Goal: Task Accomplishment & Management: Complete application form

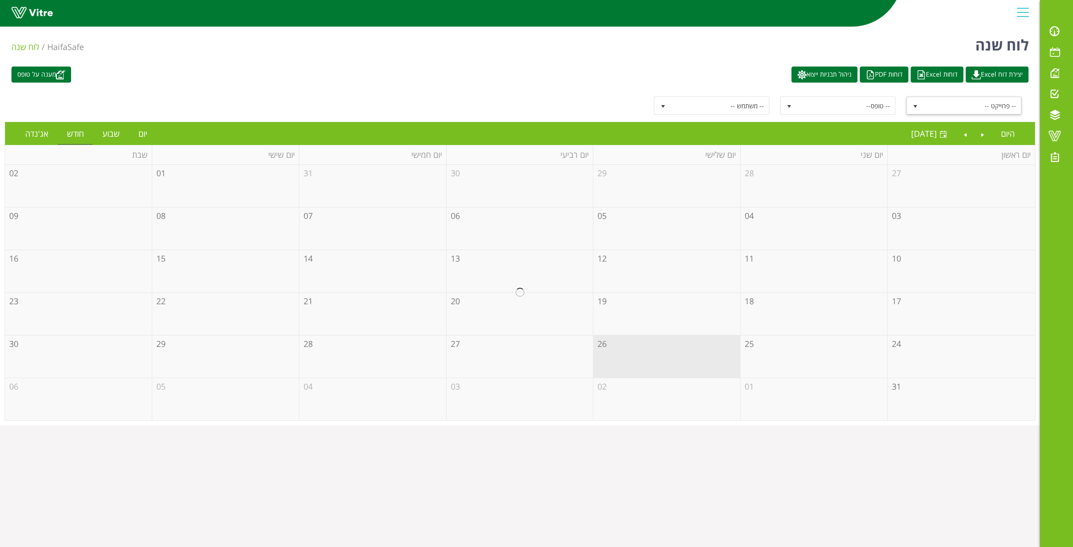
click at [974, 111] on span "-- פרוייקט --" at bounding box center [972, 105] width 98 height 17
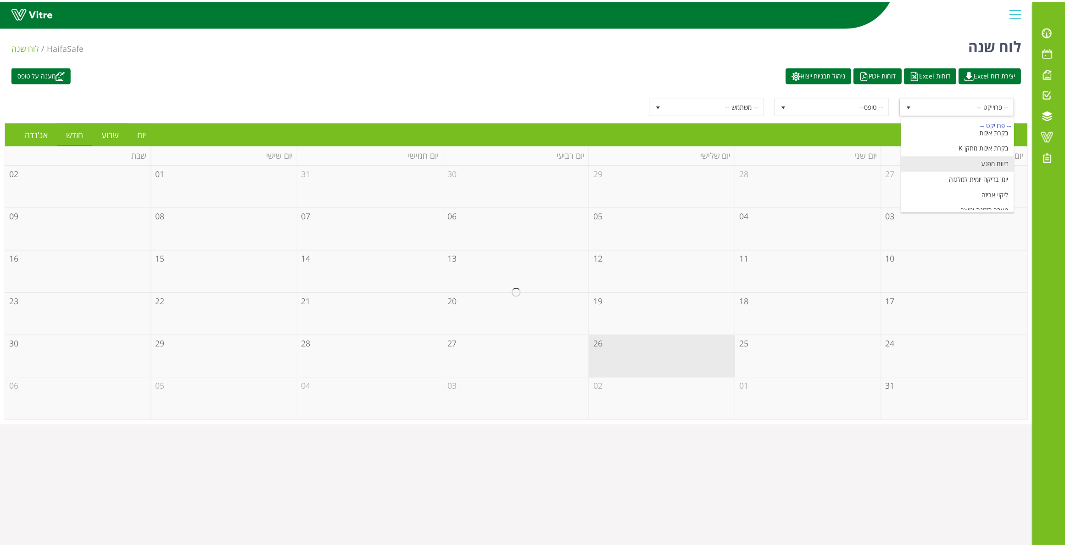
scroll to position [111, 0]
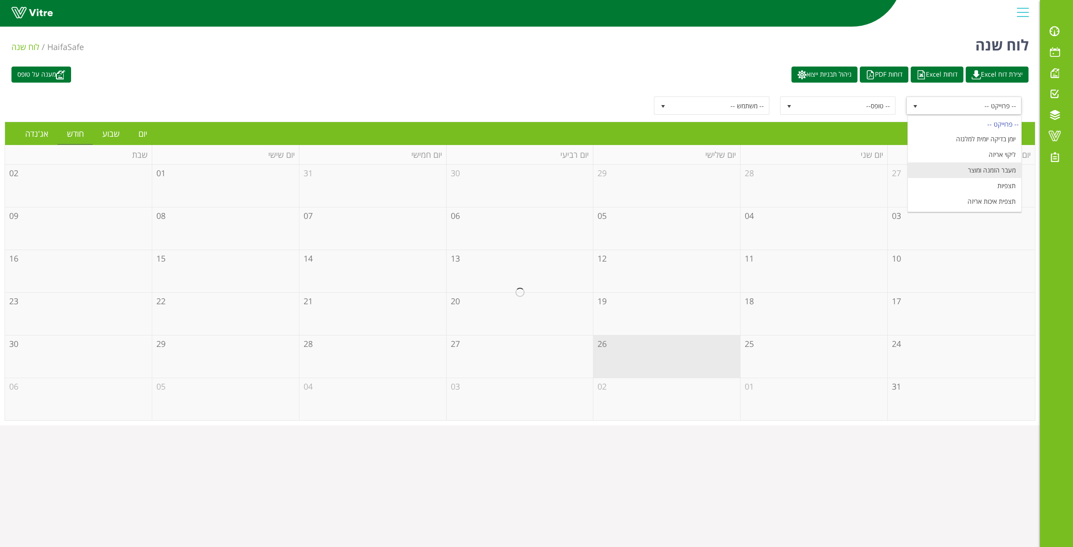
click at [976, 172] on li "מעבר הזמנה ומוצר" at bounding box center [965, 170] width 114 height 16
click at [138, 127] on link "יום" at bounding box center [142, 133] width 27 height 21
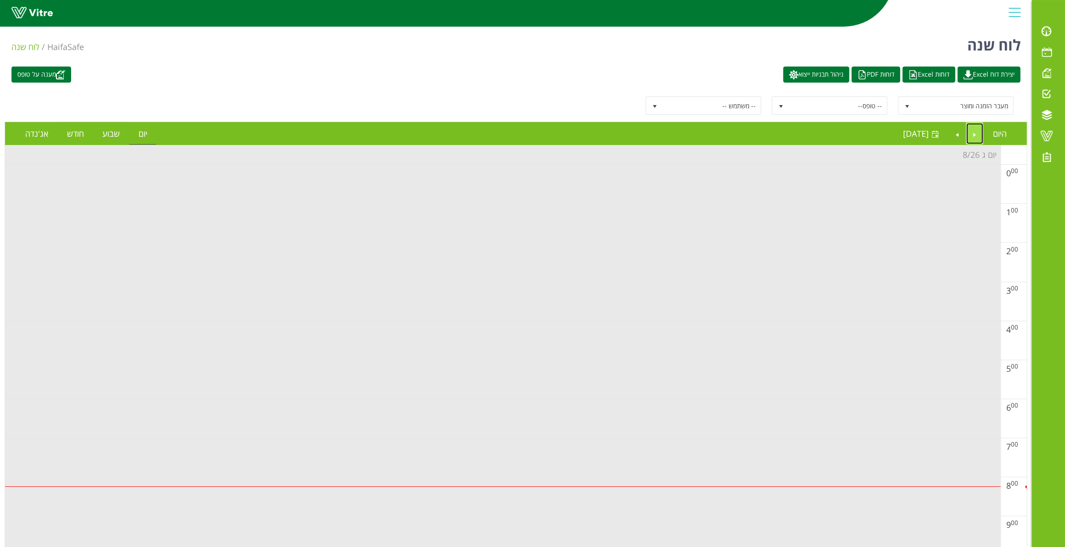
click at [972, 132] on link "Previous" at bounding box center [974, 133] width 17 height 21
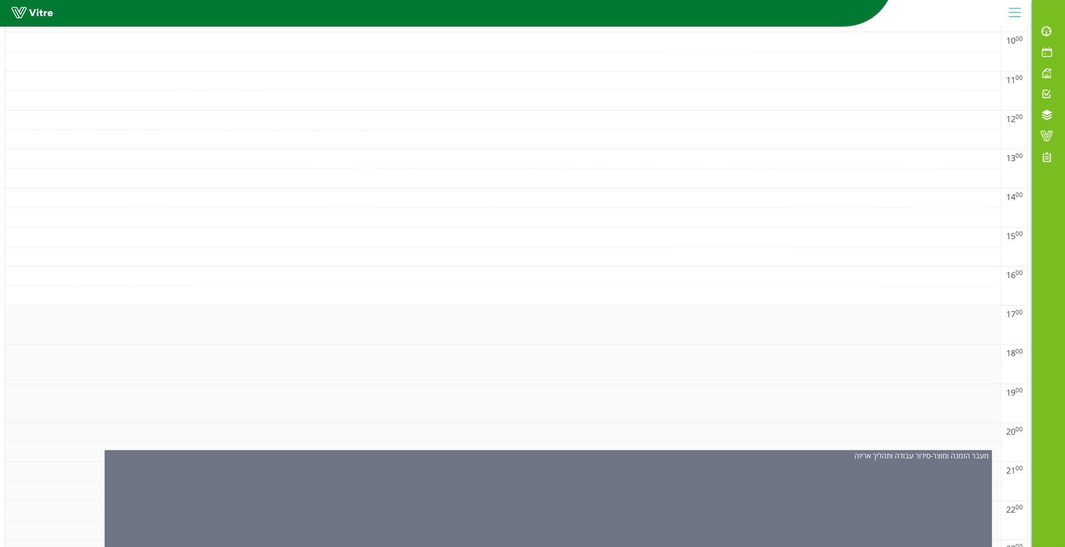
scroll to position [566, 0]
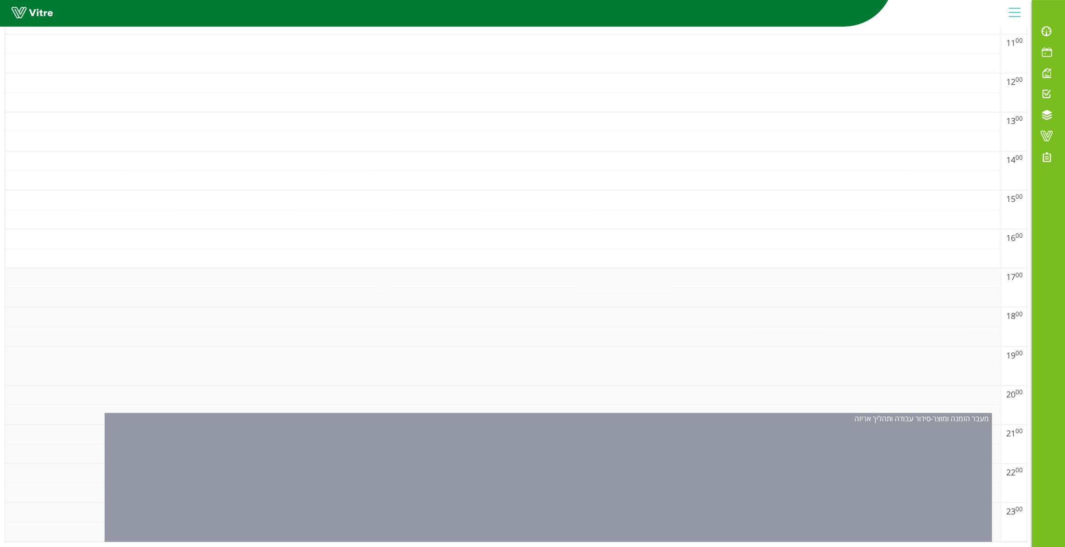
click at [661, 471] on div "מעבר הזמנה ומוצר - סידור עבודה ותהליך אריזה" at bounding box center [548, 480] width 887 height 134
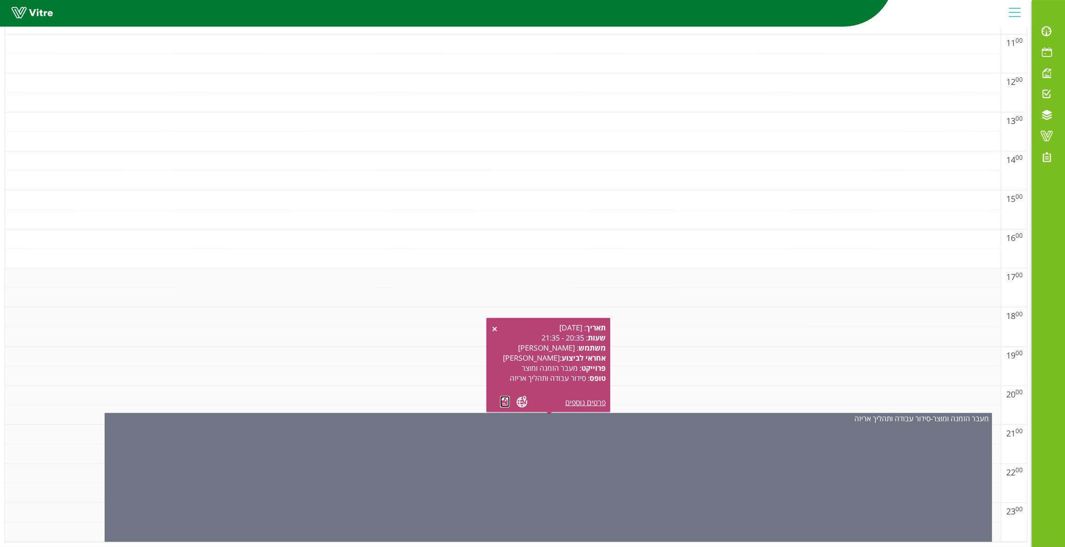
click at [500, 396] on link at bounding box center [505, 401] width 10 height 11
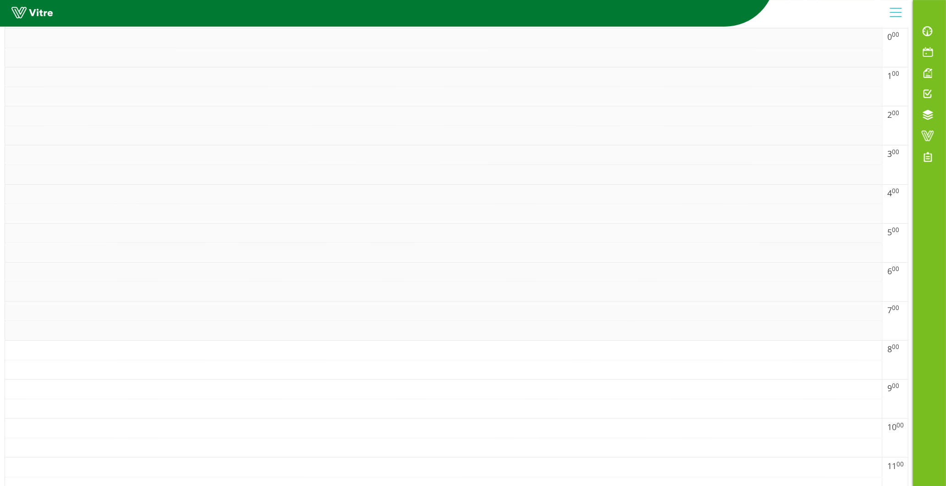
scroll to position [0, 0]
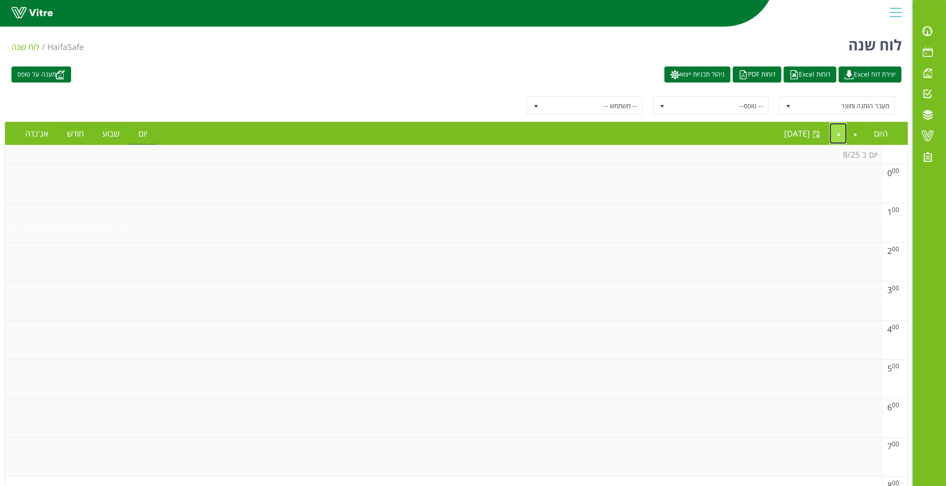
click at [841, 131] on link "Next" at bounding box center [838, 133] width 17 height 21
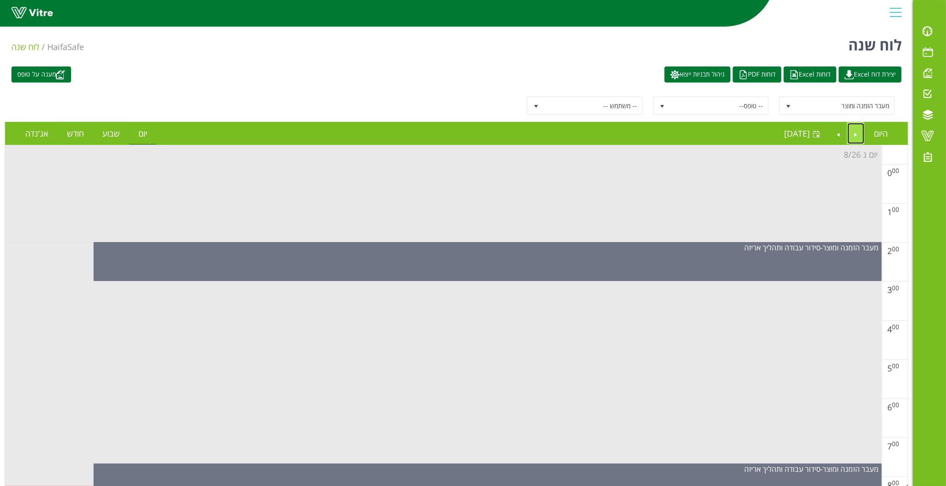
click at [854, 134] on link "Previous" at bounding box center [856, 133] width 17 height 21
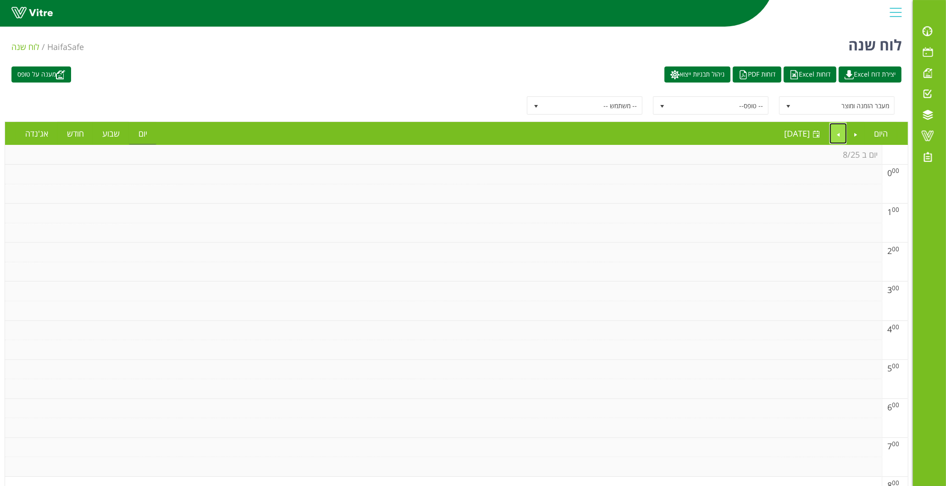
click at [841, 135] on link "Next" at bounding box center [838, 133] width 17 height 21
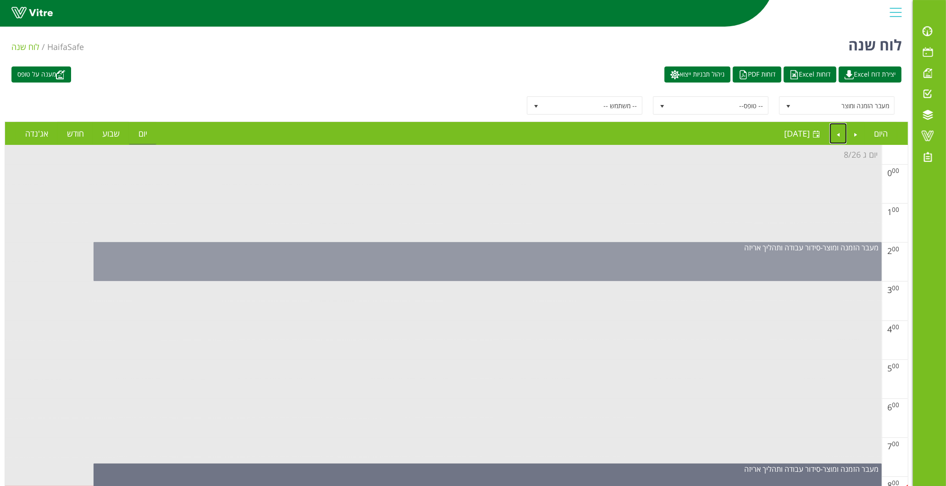
click at [594, 260] on div "מעבר הזמנה ומוצר - סידור עבודה ותהליך אריזה" at bounding box center [488, 261] width 788 height 39
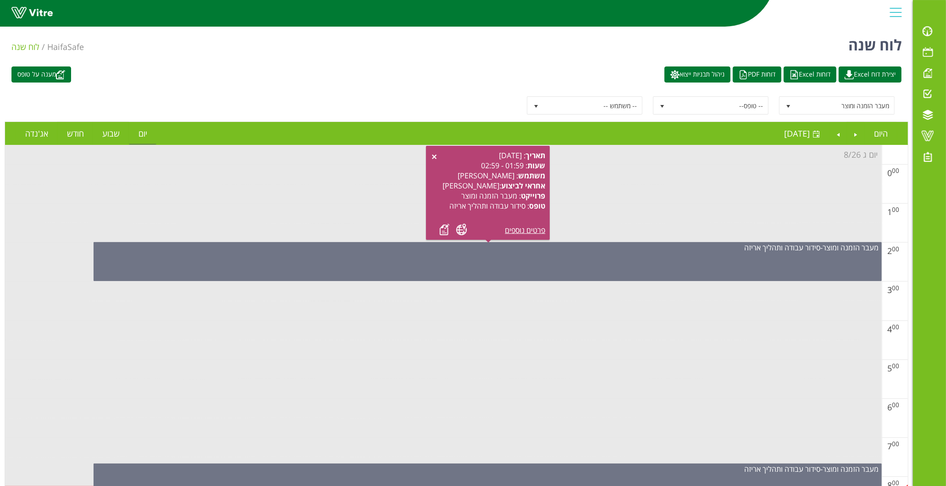
click at [439, 222] on div "תאריך : 26.08.2025 שעות : 01:59 - 02:59 משתמש : אלי בן חמו ח אחראי לביצוע : איצ…" at bounding box center [488, 192] width 115 height 85
click at [443, 229] on link at bounding box center [445, 229] width 10 height 11
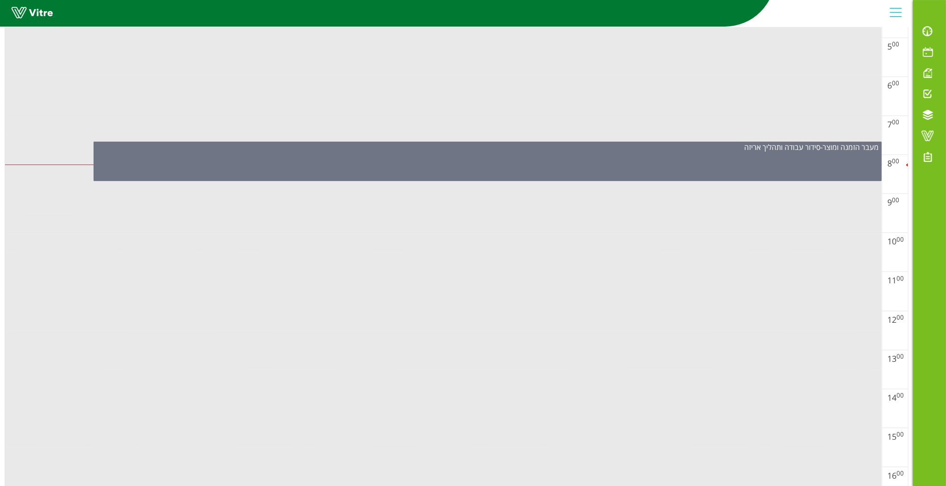
scroll to position [356, 0]
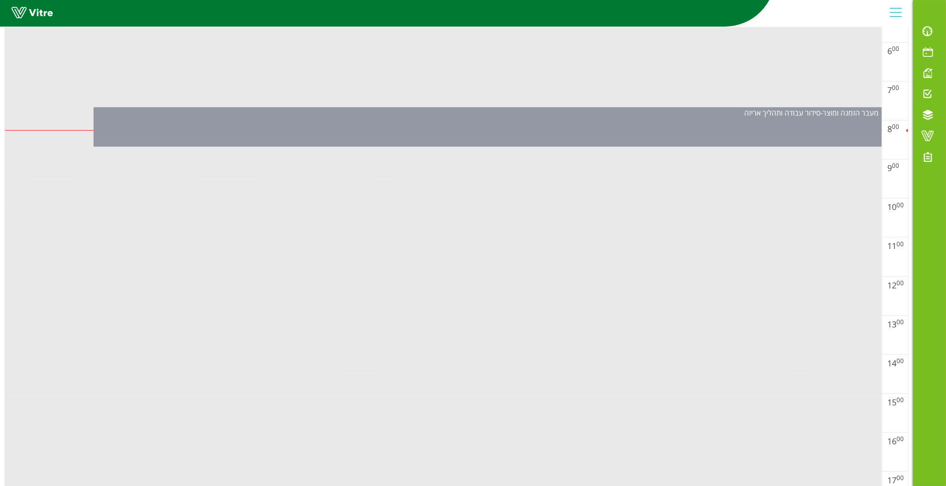
click at [517, 129] on div "מעבר הזמנה ומוצר - סידור עבודה ותהליך אריזה" at bounding box center [488, 126] width 788 height 39
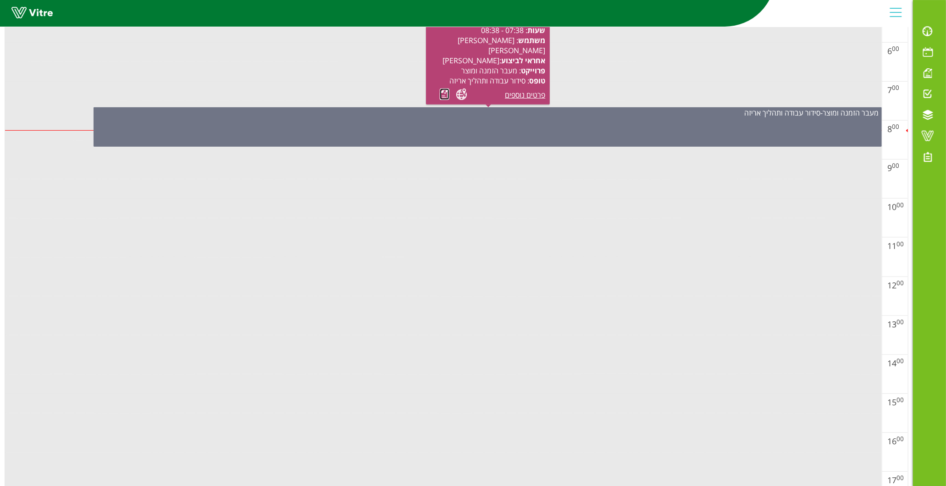
click at [443, 94] on link at bounding box center [445, 94] width 10 height 11
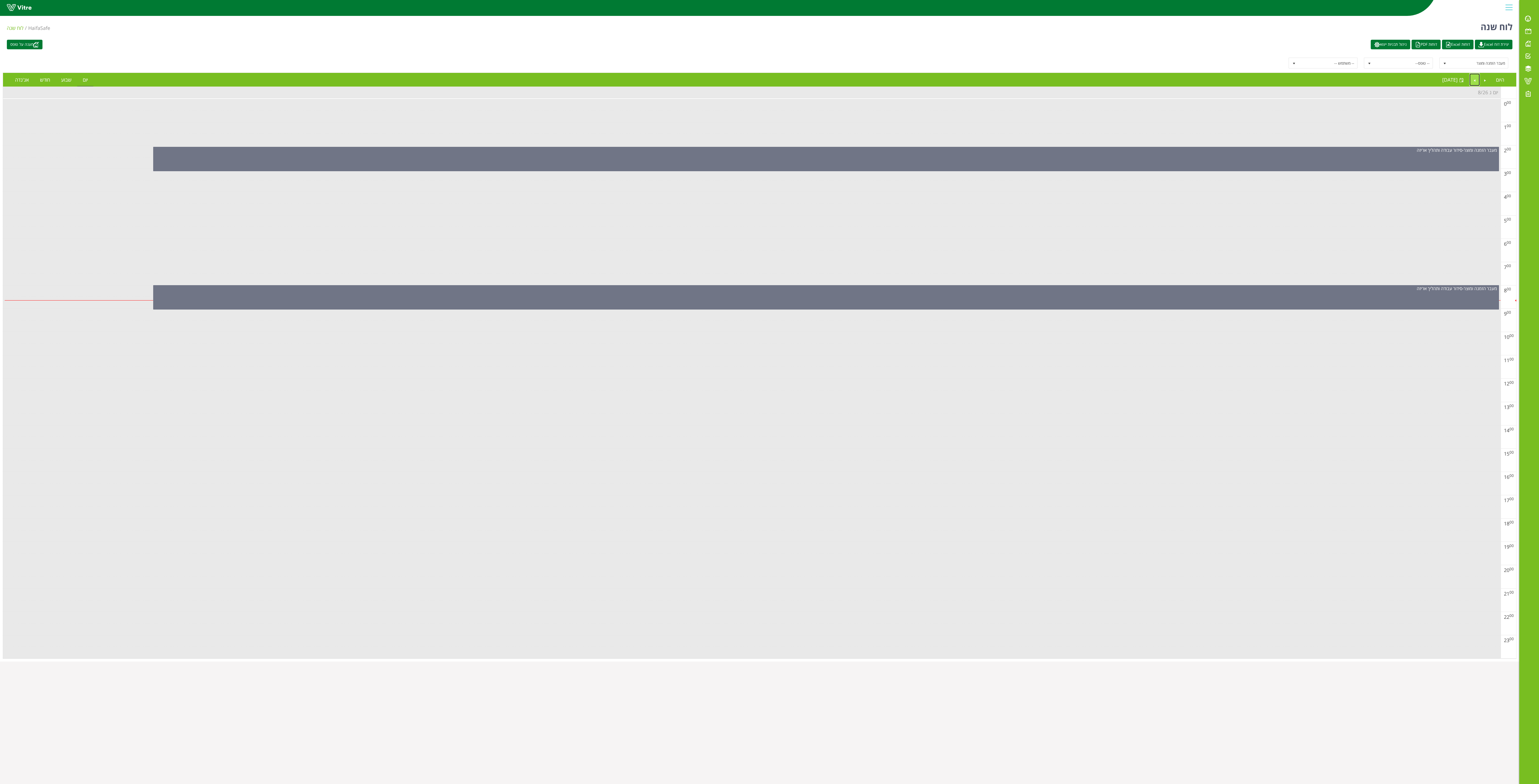
click at [641, 84] on link "Next" at bounding box center [1474, 79] width 10 height 13
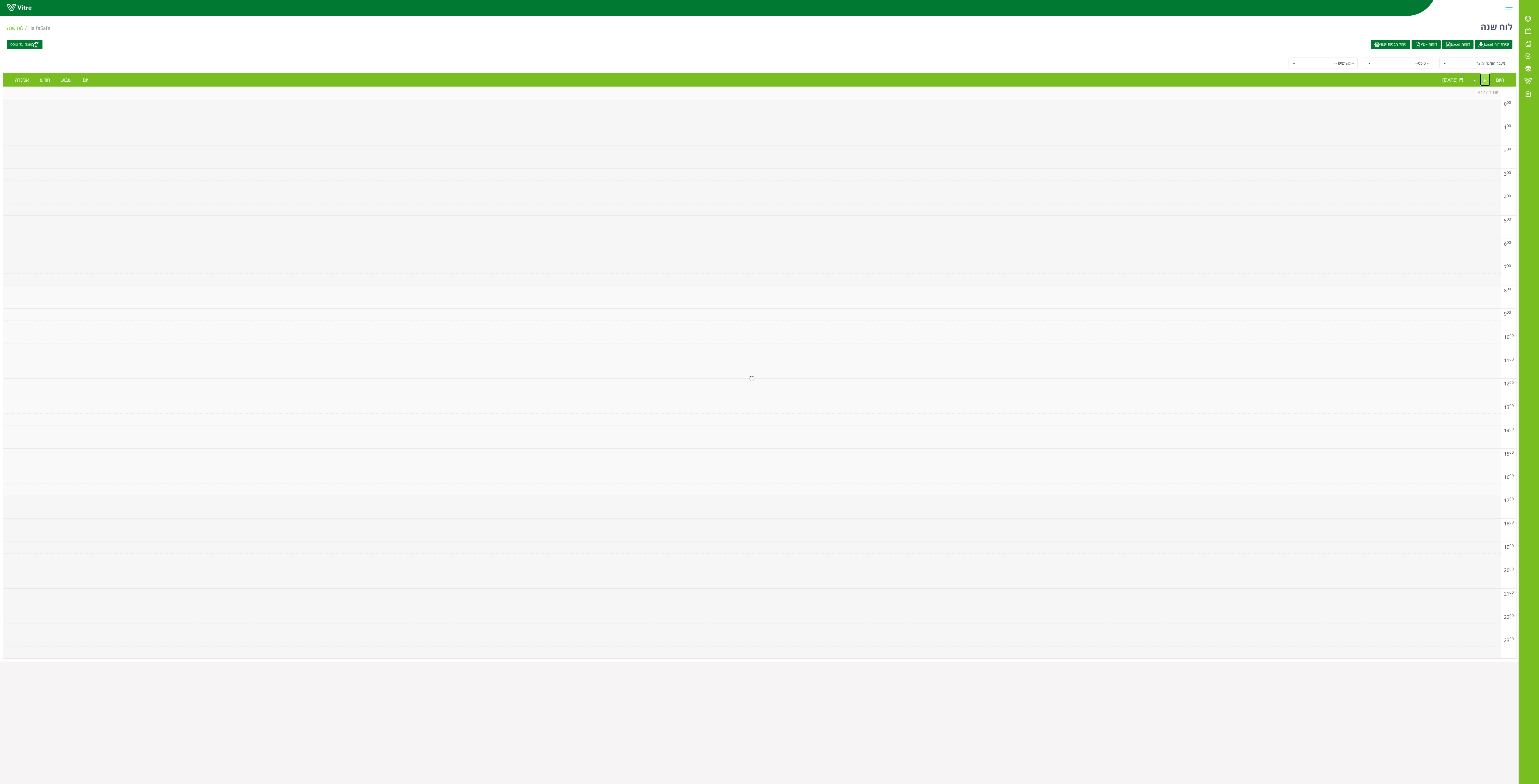
click at [641, 84] on link "Previous" at bounding box center [1485, 79] width 10 height 13
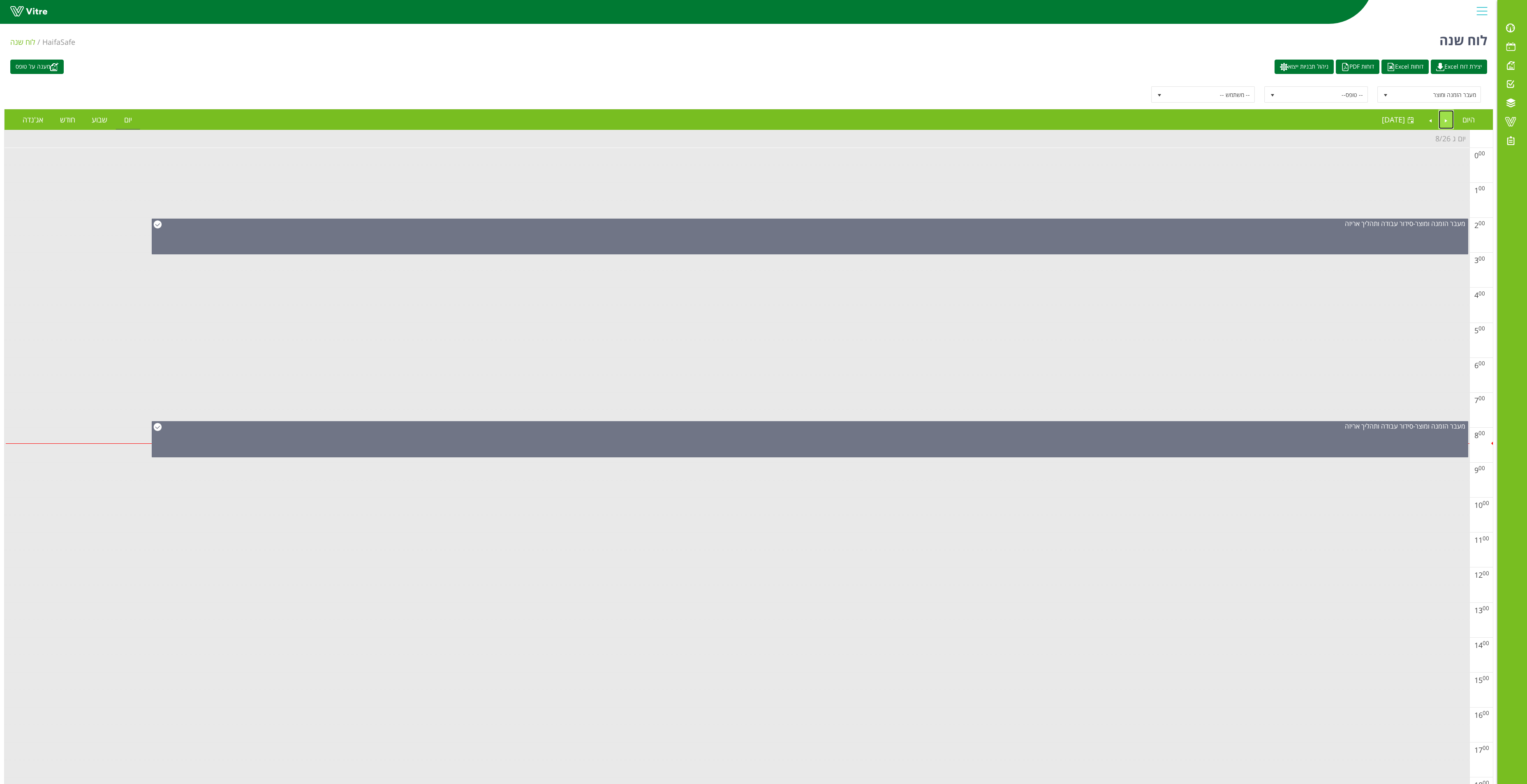
click at [962, 117] on link "Previous" at bounding box center [1445, 119] width 15 height 19
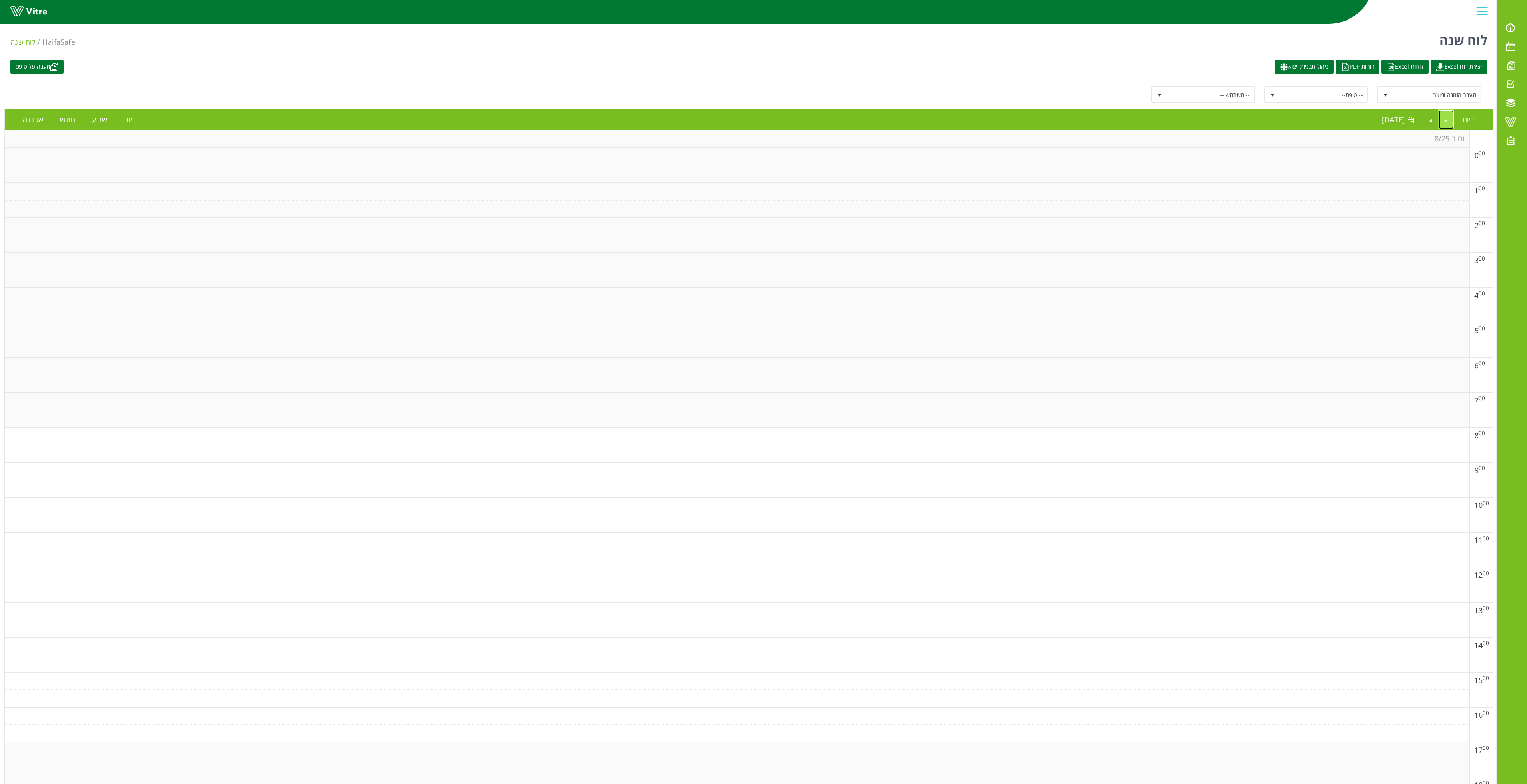
click at [962, 124] on link "Previous" at bounding box center [1445, 119] width 15 height 19
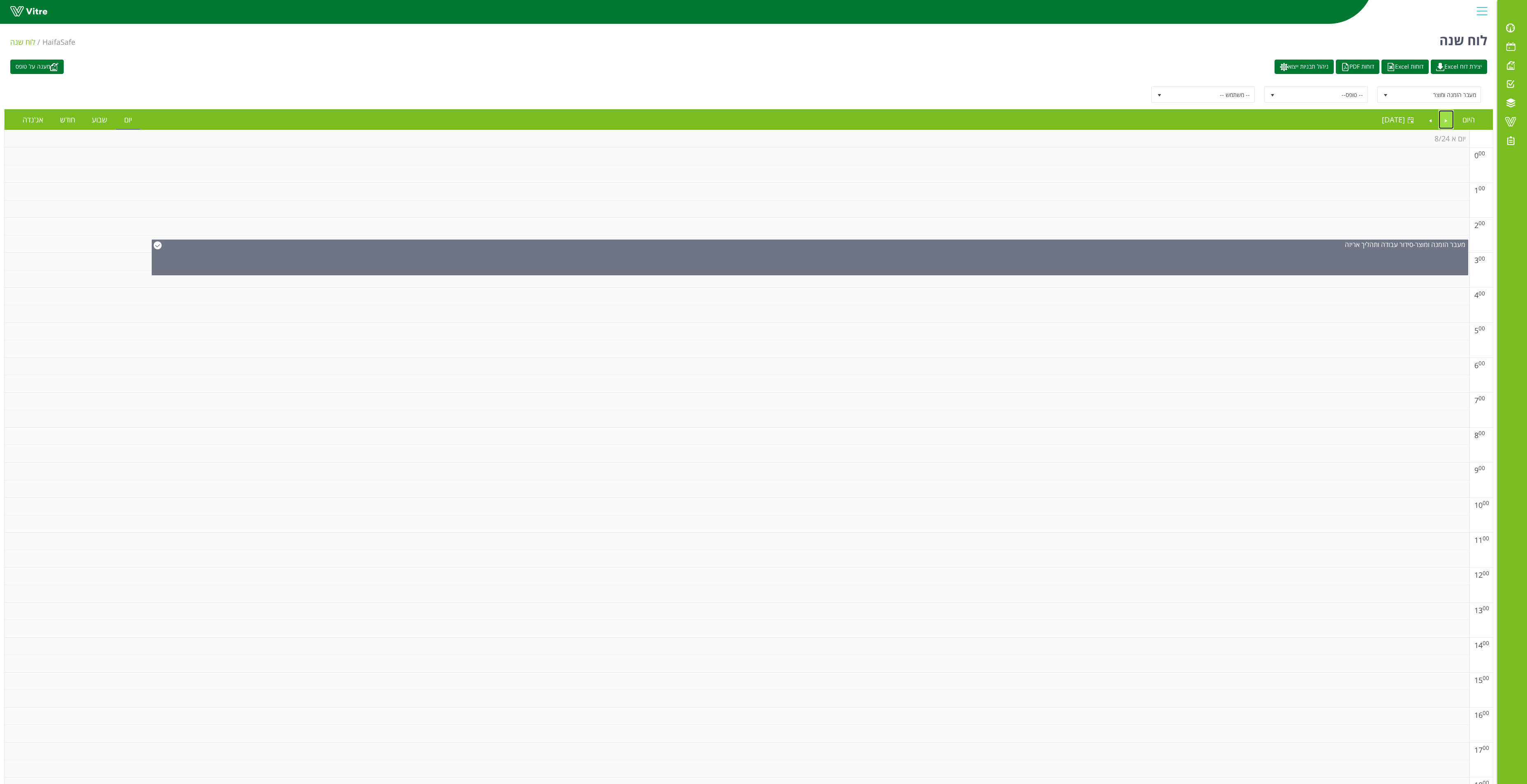
click at [962, 117] on link "Previous" at bounding box center [1445, 119] width 15 height 19
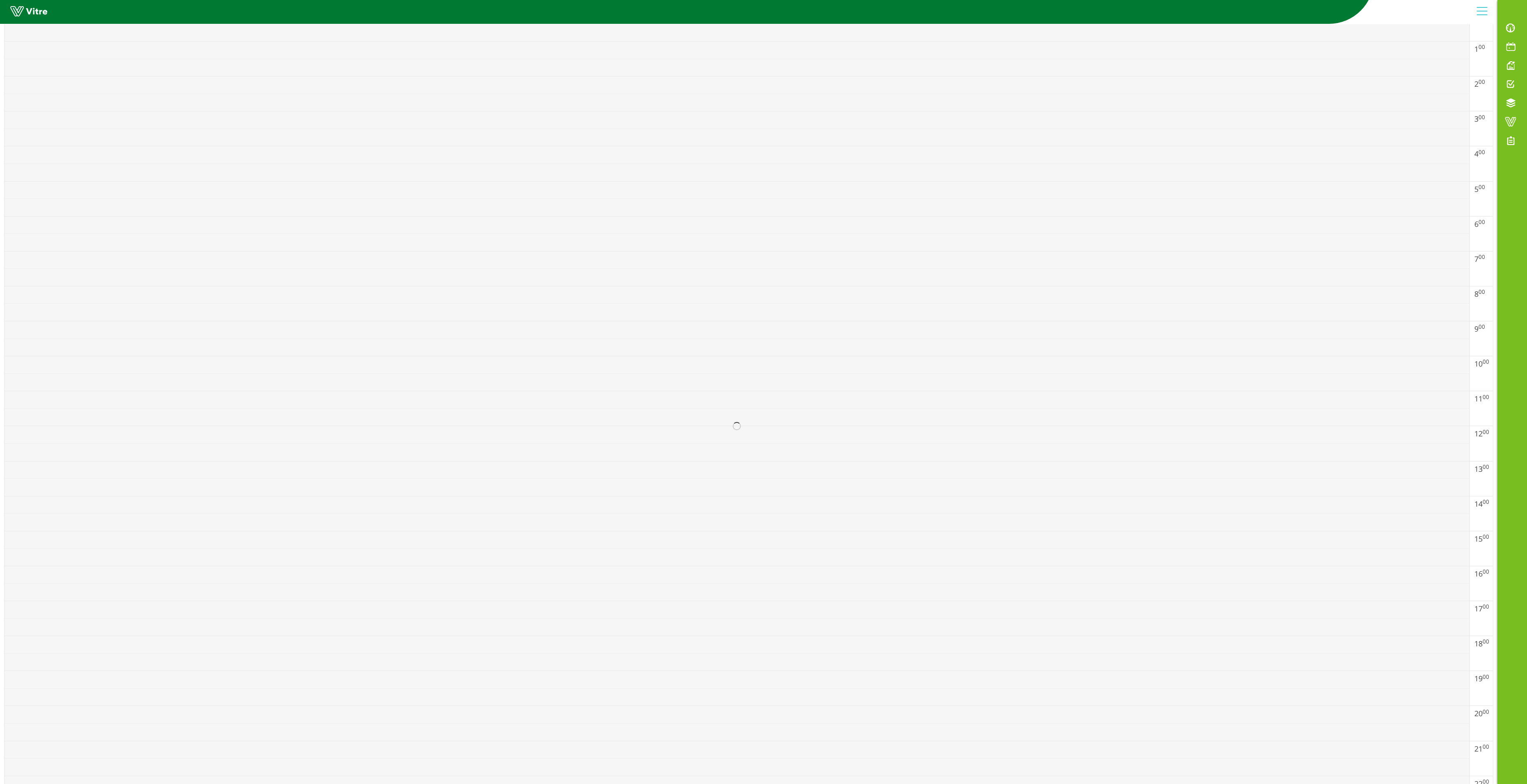
scroll to position [230, 0]
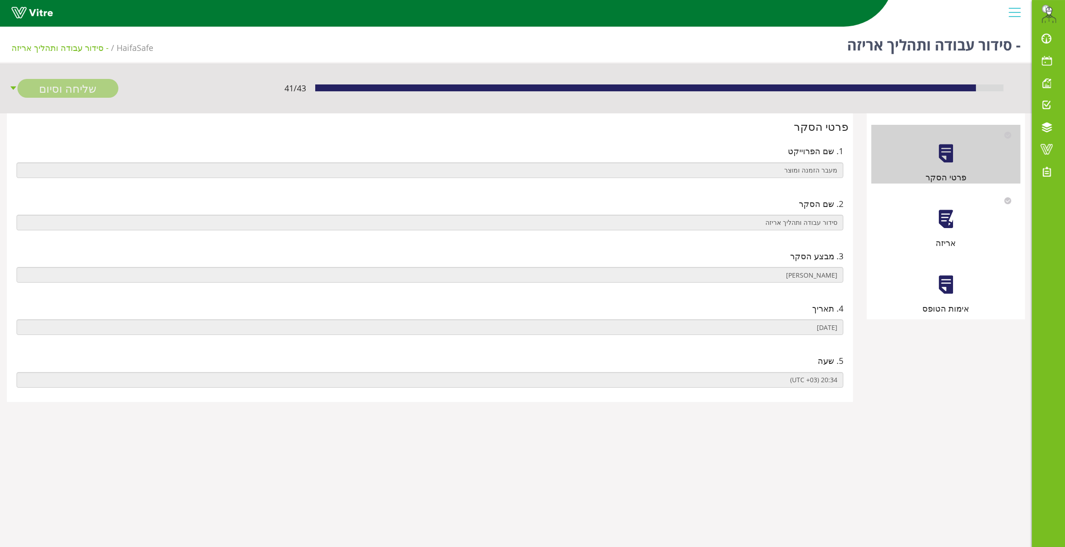
click at [946, 226] on div at bounding box center [945, 219] width 21 height 21
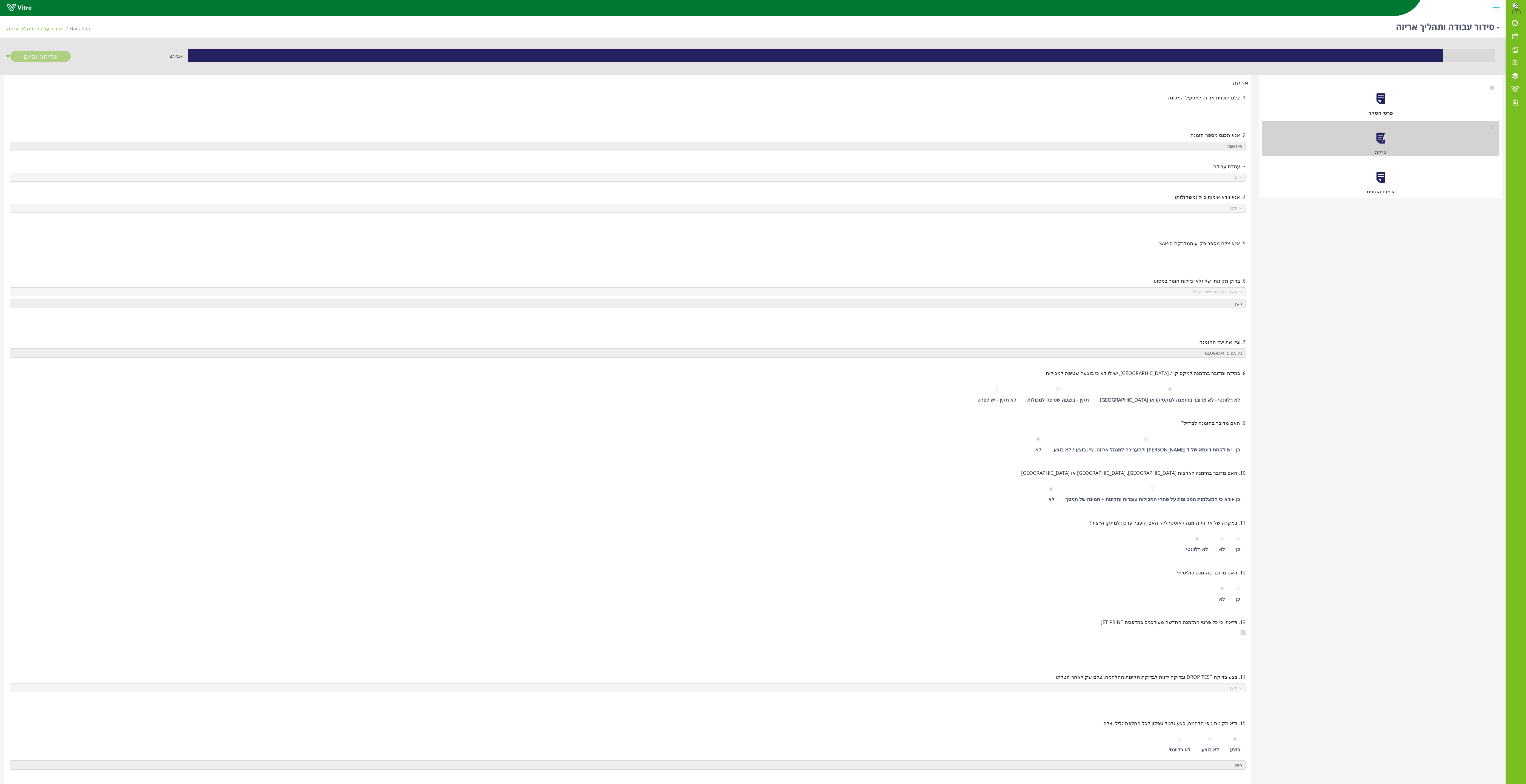
click at [641, 177] on div "אימות הטופס" at bounding box center [1381, 177] width 238 height 35
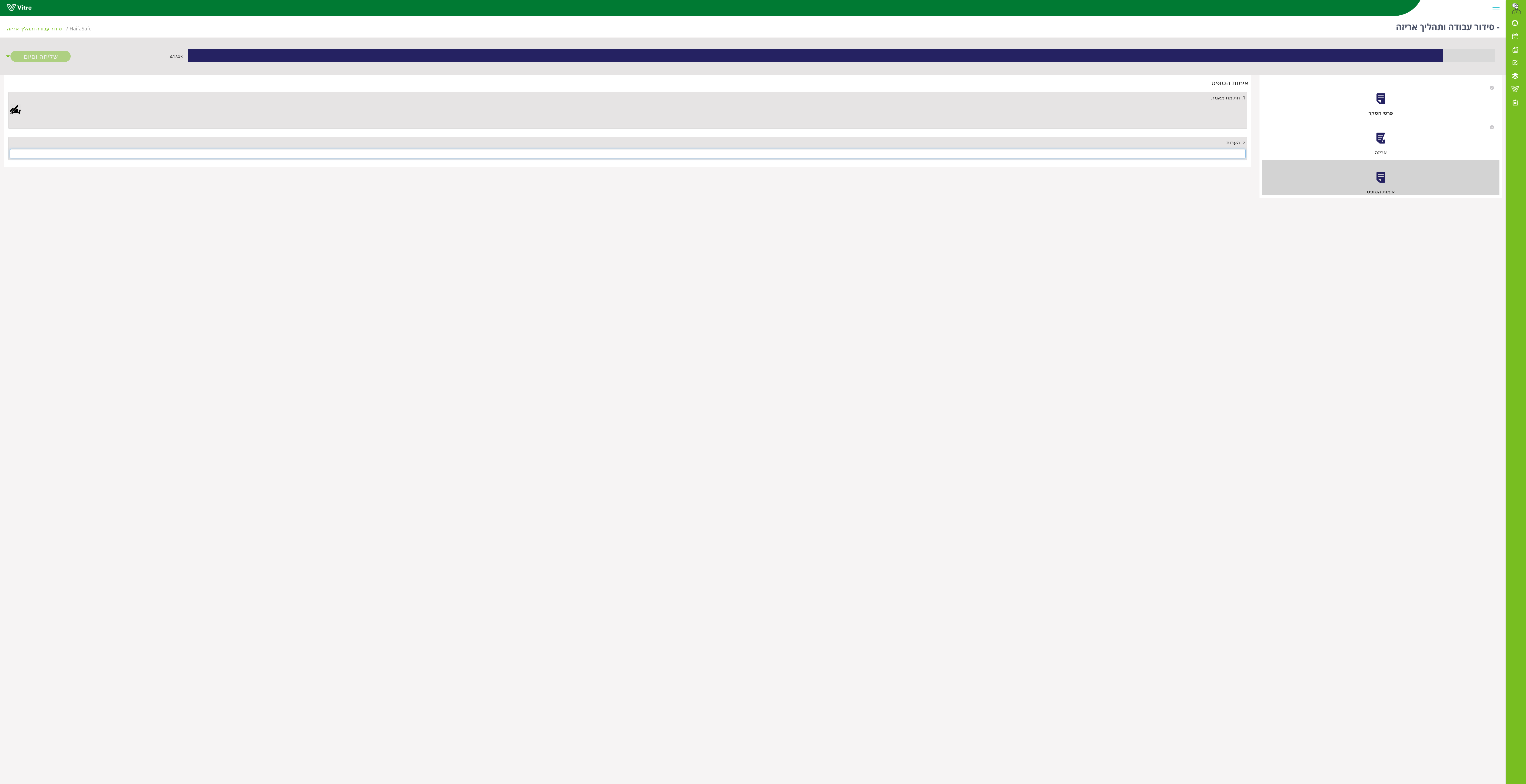
drag, startPoint x: 1217, startPoint y: 152, endPoint x: 1217, endPoint y: 156, distance: 4.0
click at [641, 153] on input "text" at bounding box center [628, 154] width 1236 height 10
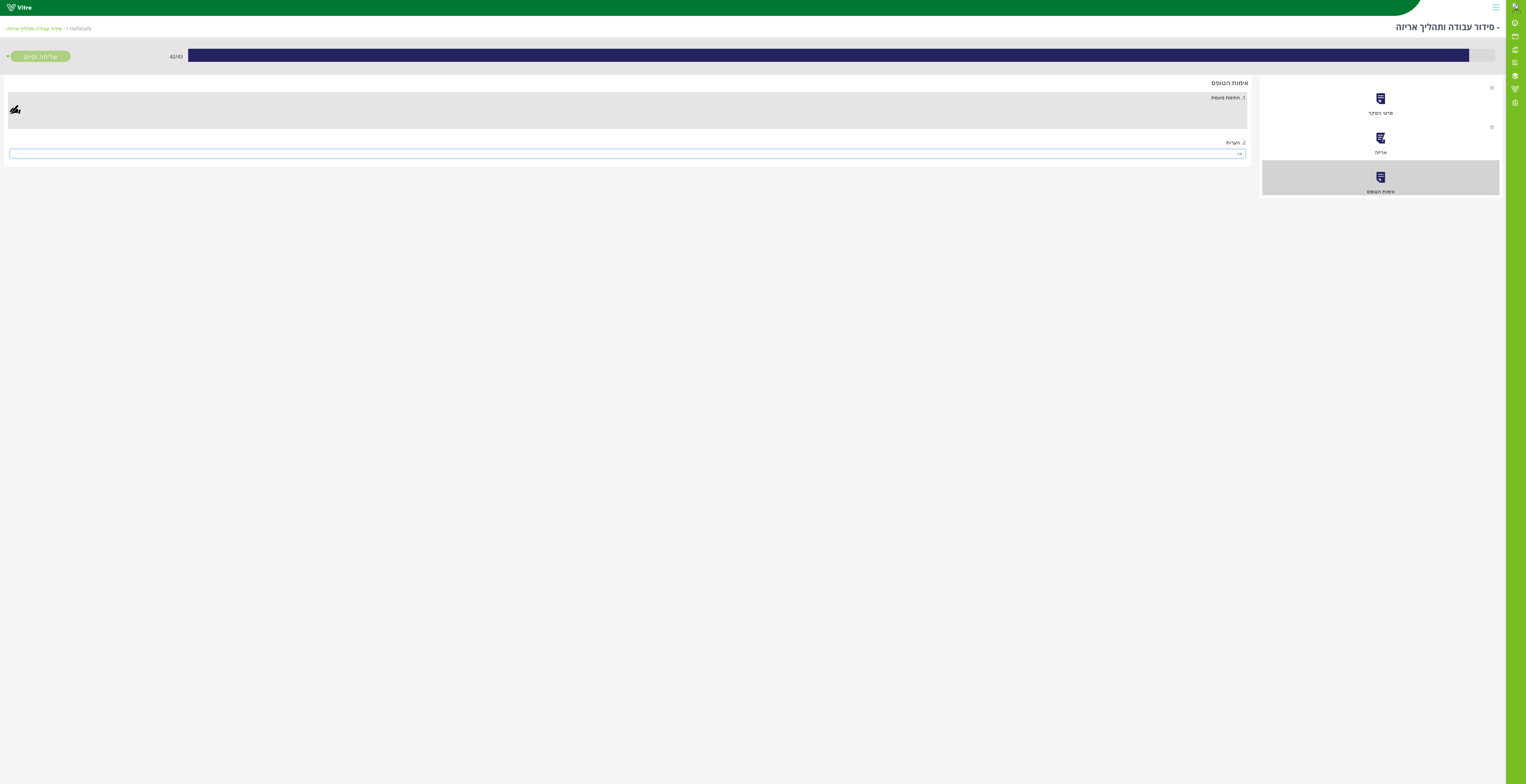
type input "אין"
click at [18, 110] on div at bounding box center [16, 109] width 11 height 11
click at [579, 271] on aside "Clear Save Cancel" at bounding box center [763, 392] width 1526 height 784
click at [427, 310] on link "Save" at bounding box center [419, 311] width 16 height 10
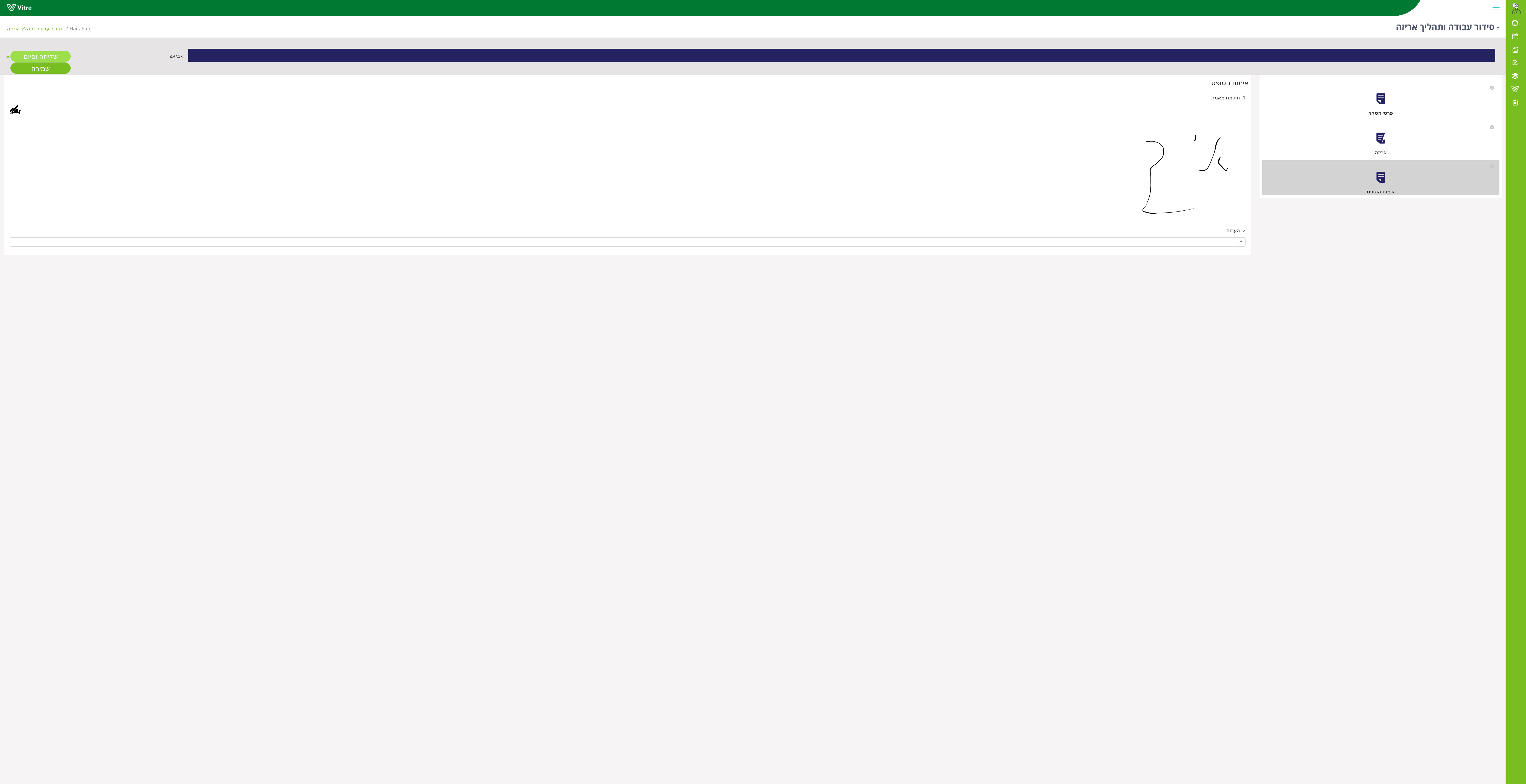
click at [50, 57] on link "שליחה וסיום" at bounding box center [40, 56] width 60 height 11
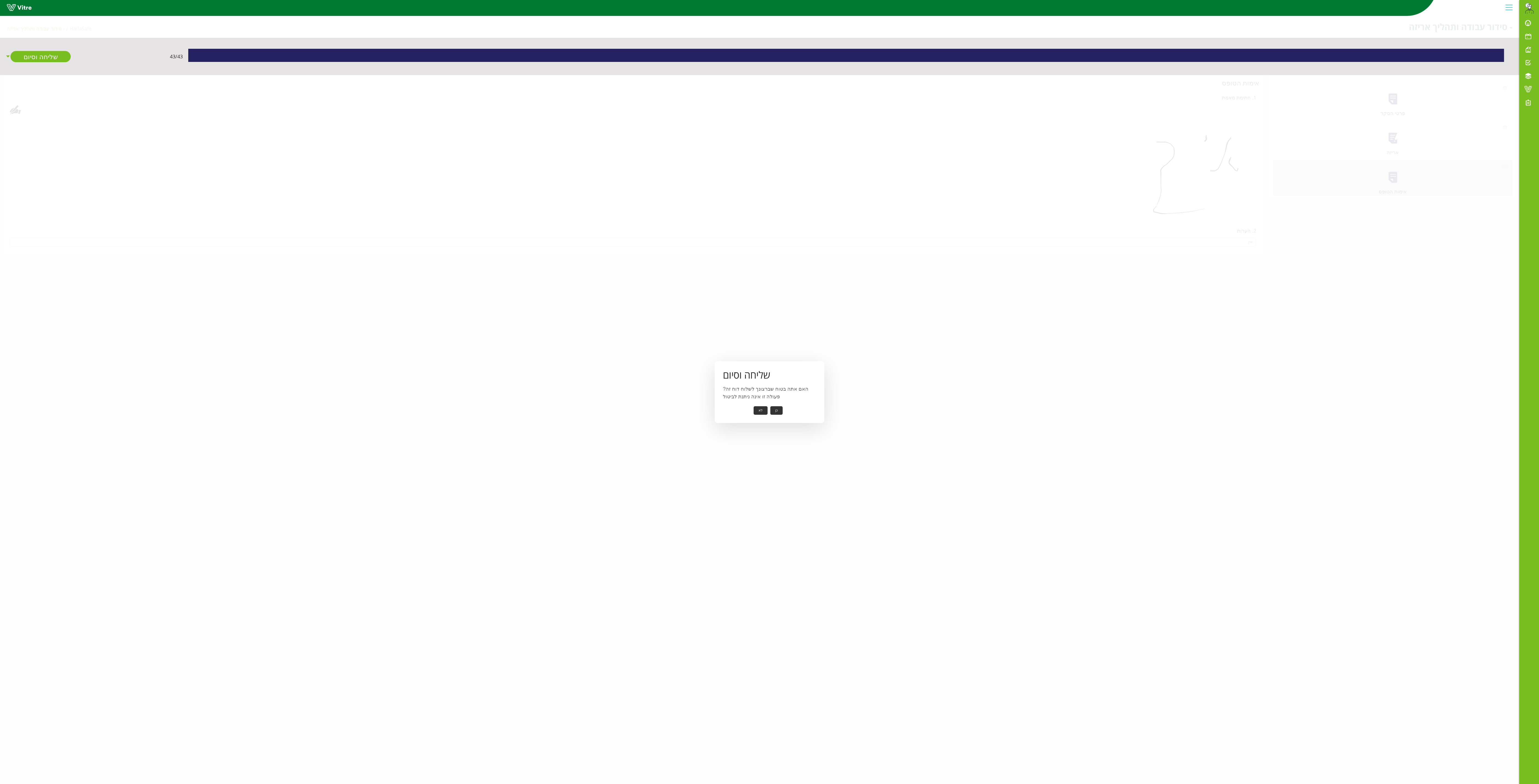
click at [641, 326] on button "כן" at bounding box center [776, 410] width 13 height 8
click at [641, 326] on button "אישור" at bounding box center [768, 407] width 18 height 8
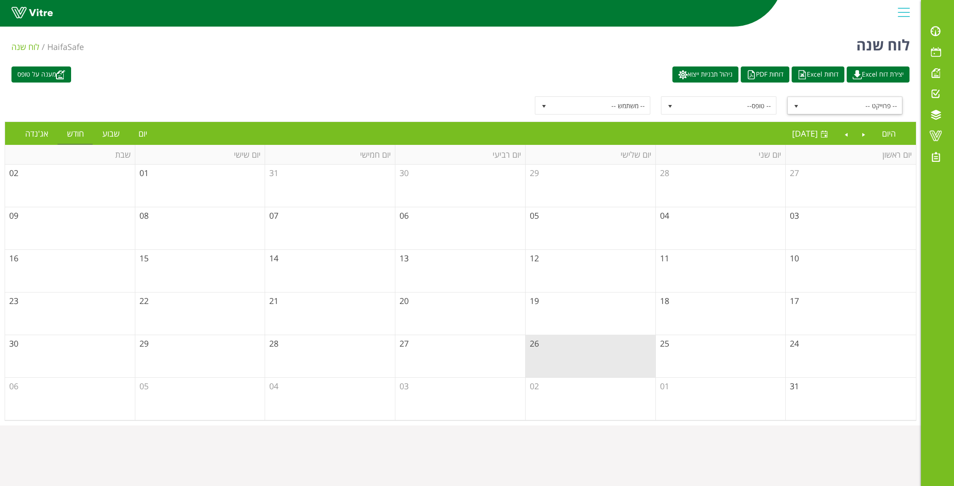
click at [798, 100] on span "select" at bounding box center [796, 105] width 17 height 17
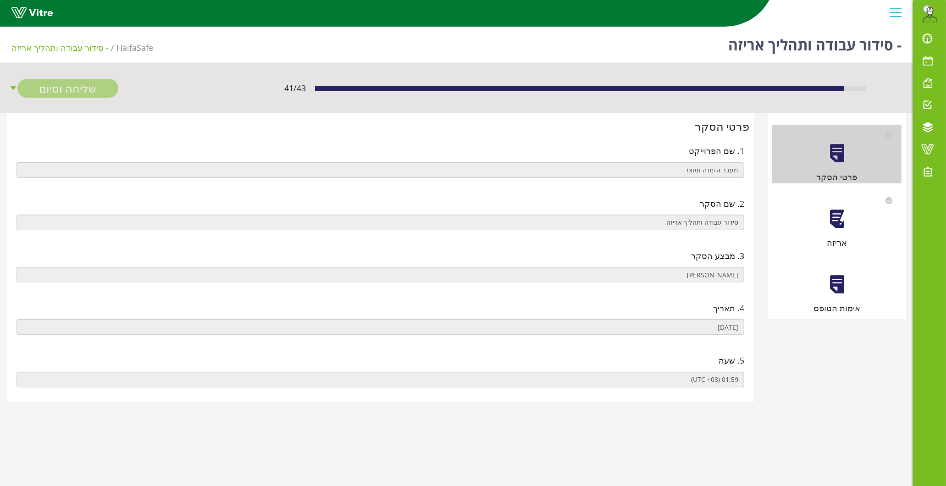
click at [839, 225] on div at bounding box center [837, 219] width 21 height 21
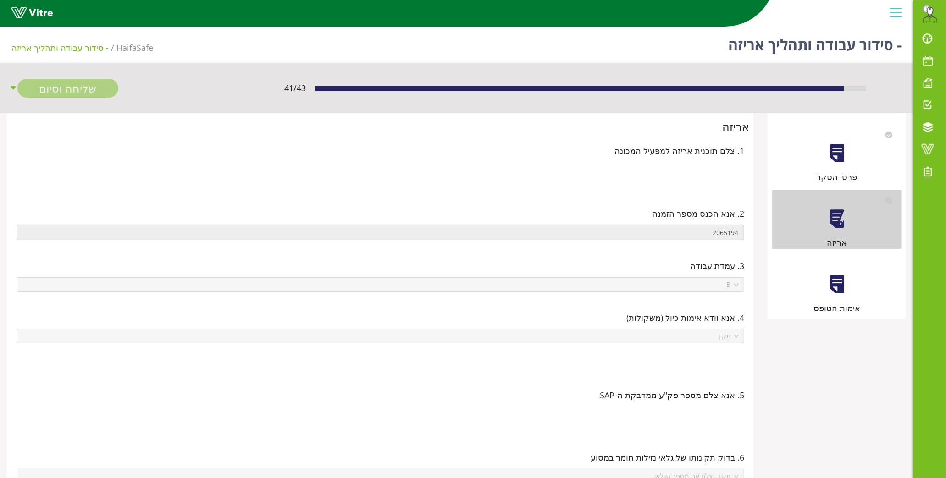
click at [829, 284] on div at bounding box center [837, 284] width 21 height 21
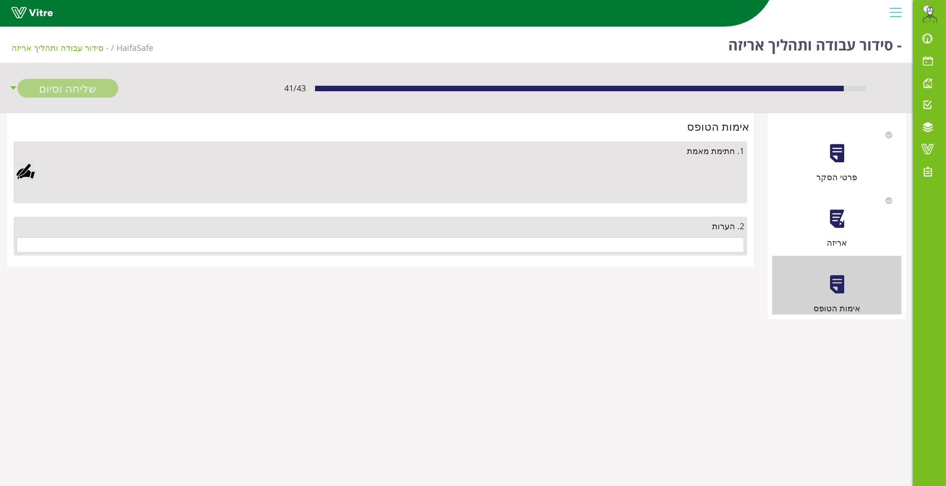
drag, startPoint x: 708, startPoint y: 235, endPoint x: 709, endPoint y: 244, distance: 8.7
click at [709, 238] on div "2. הערות" at bounding box center [380, 236] width 733 height 39
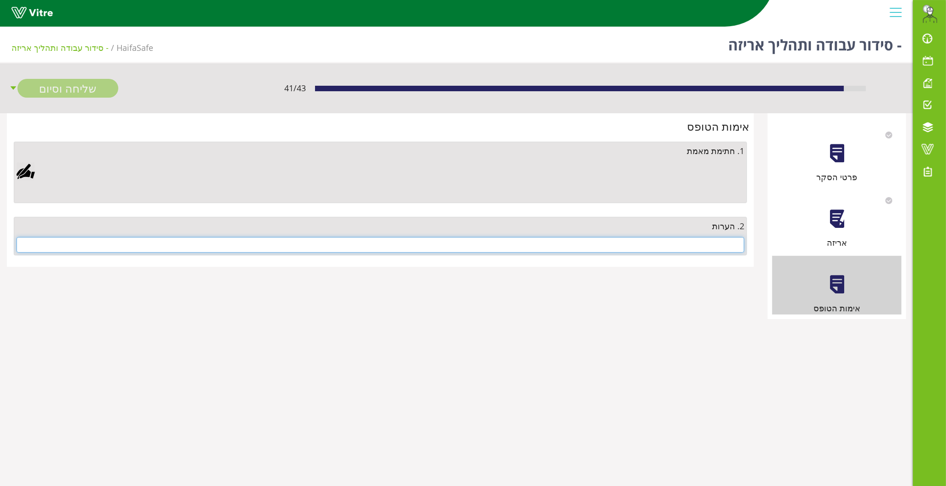
click at [709, 245] on input "text" at bounding box center [381, 245] width 728 height 16
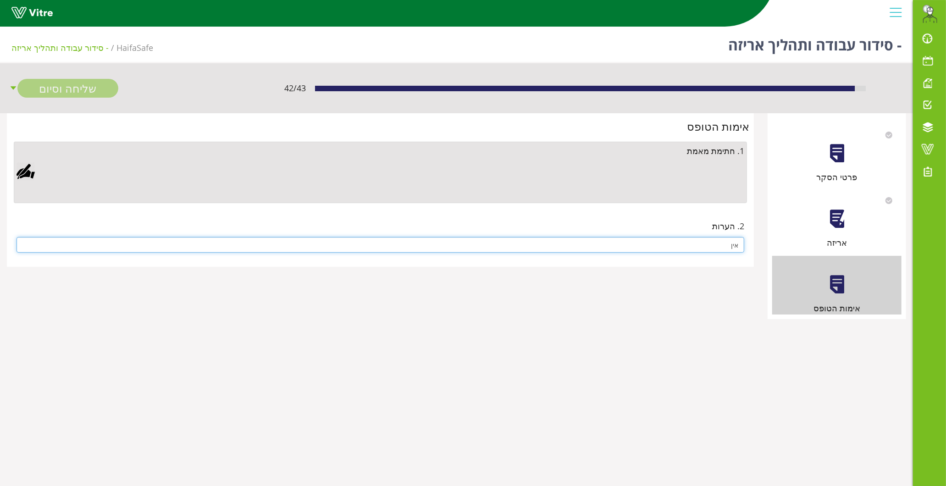
type input "אין"
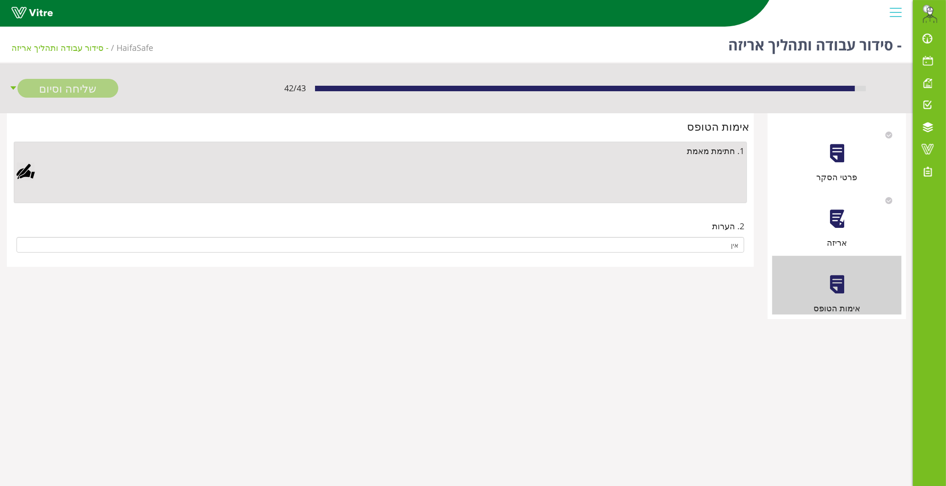
click at [24, 172] on div at bounding box center [26, 171] width 18 height 18
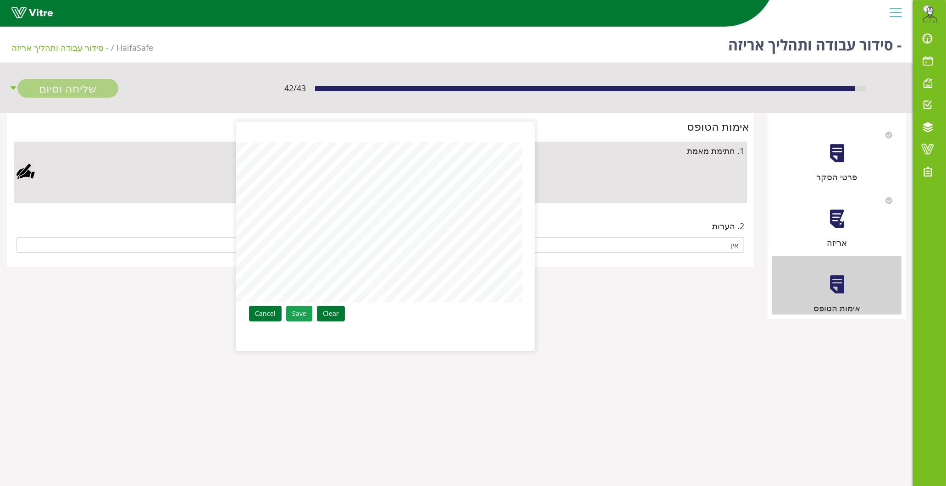
click at [300, 315] on link "Save" at bounding box center [299, 314] width 26 height 16
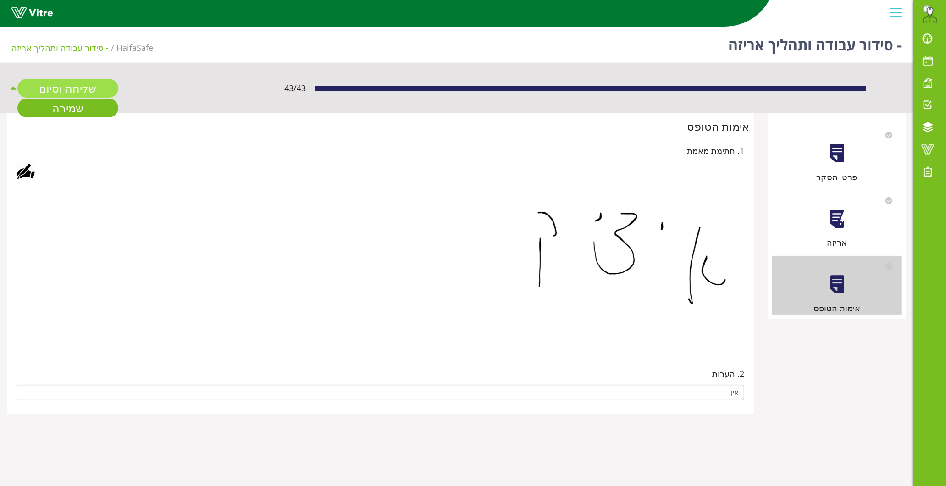
click at [49, 85] on link "שליחה וסיום" at bounding box center [67, 88] width 101 height 19
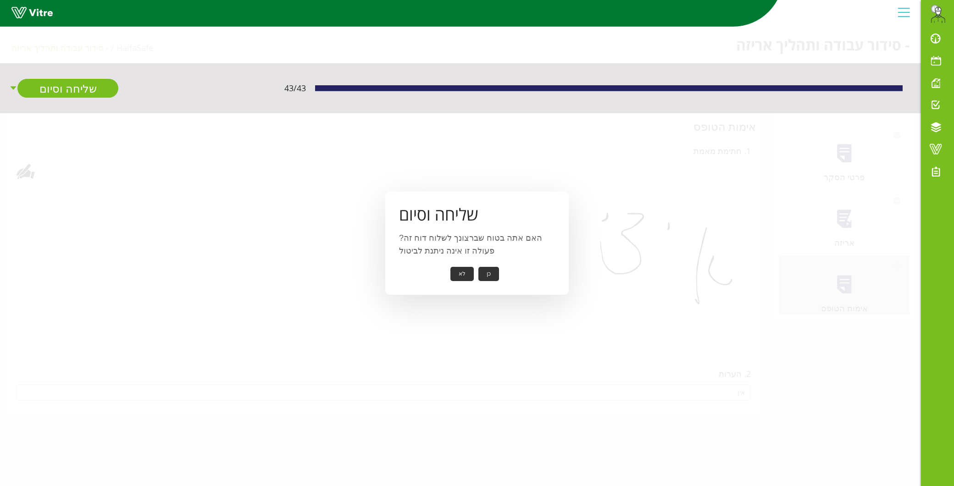
click at [489, 272] on button "כן" at bounding box center [488, 274] width 21 height 14
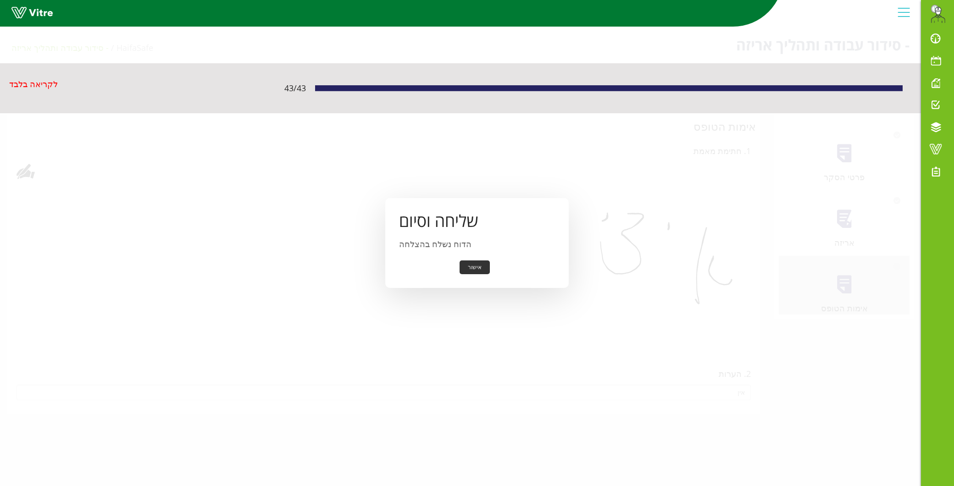
click at [480, 267] on button "אישור" at bounding box center [475, 268] width 30 height 14
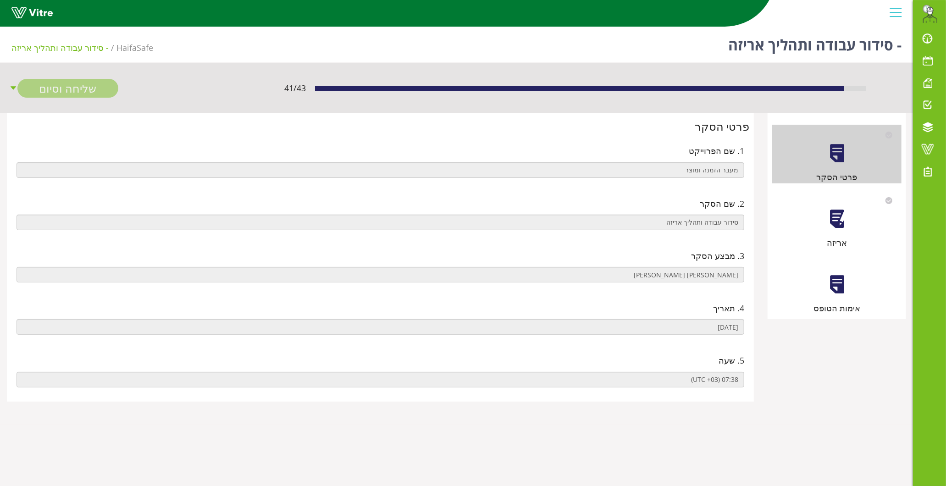
click at [840, 226] on div at bounding box center [837, 219] width 21 height 21
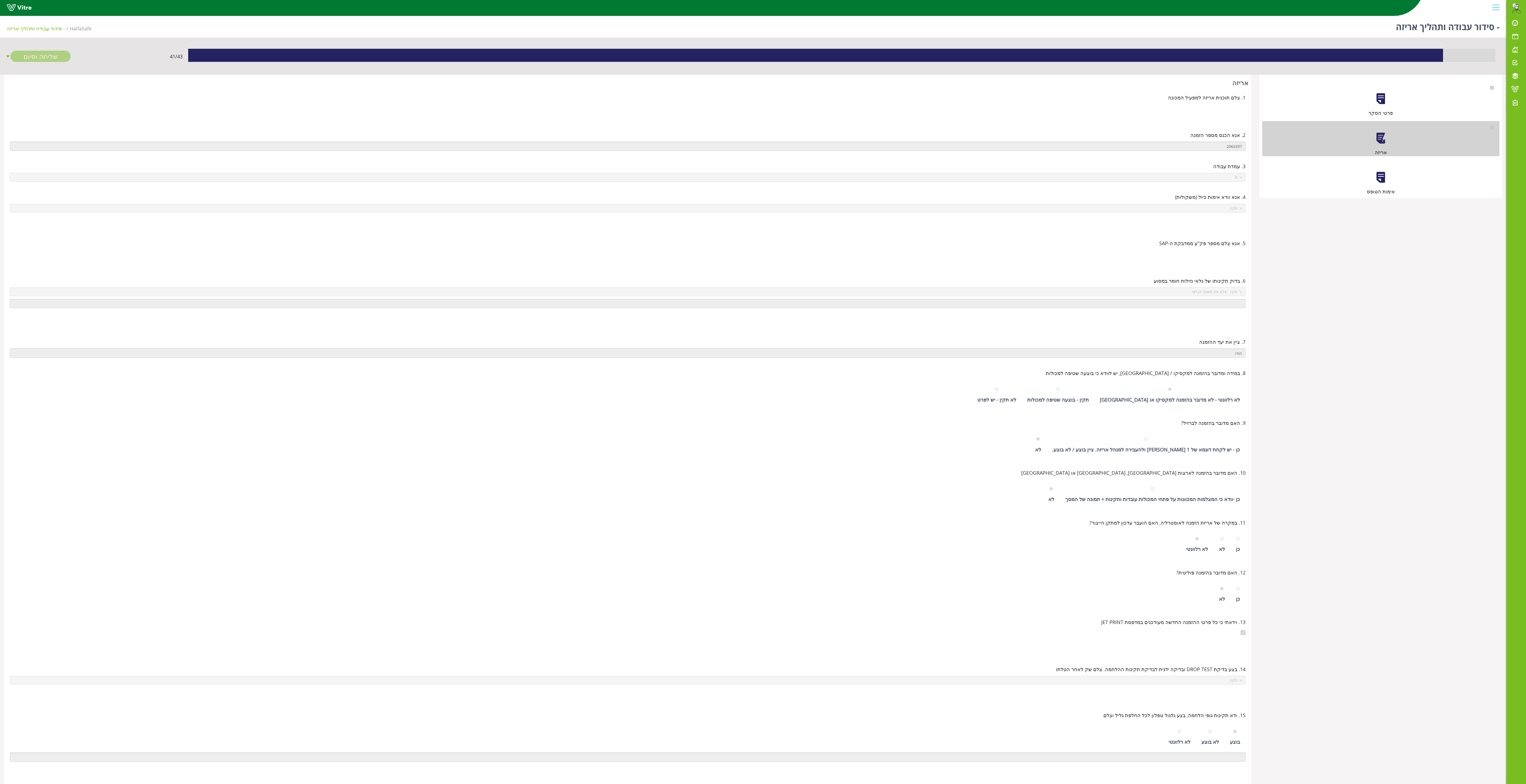
click at [565, 174] on div at bounding box center [1381, 177] width 13 height 13
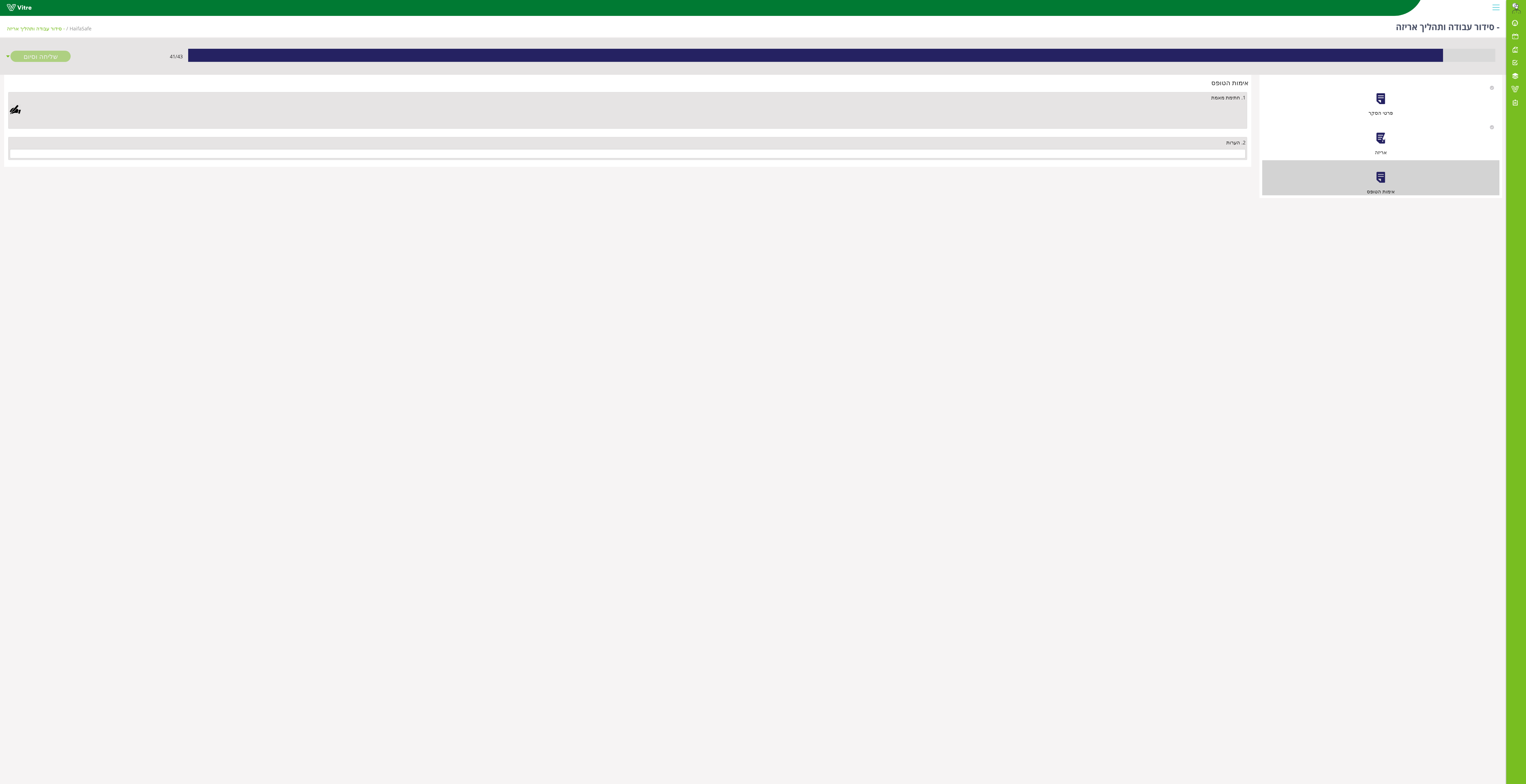
click at [565, 150] on div "2. הערות" at bounding box center [628, 148] width 1239 height 23
click at [565, 158] on input "text" at bounding box center [628, 154] width 1236 height 10
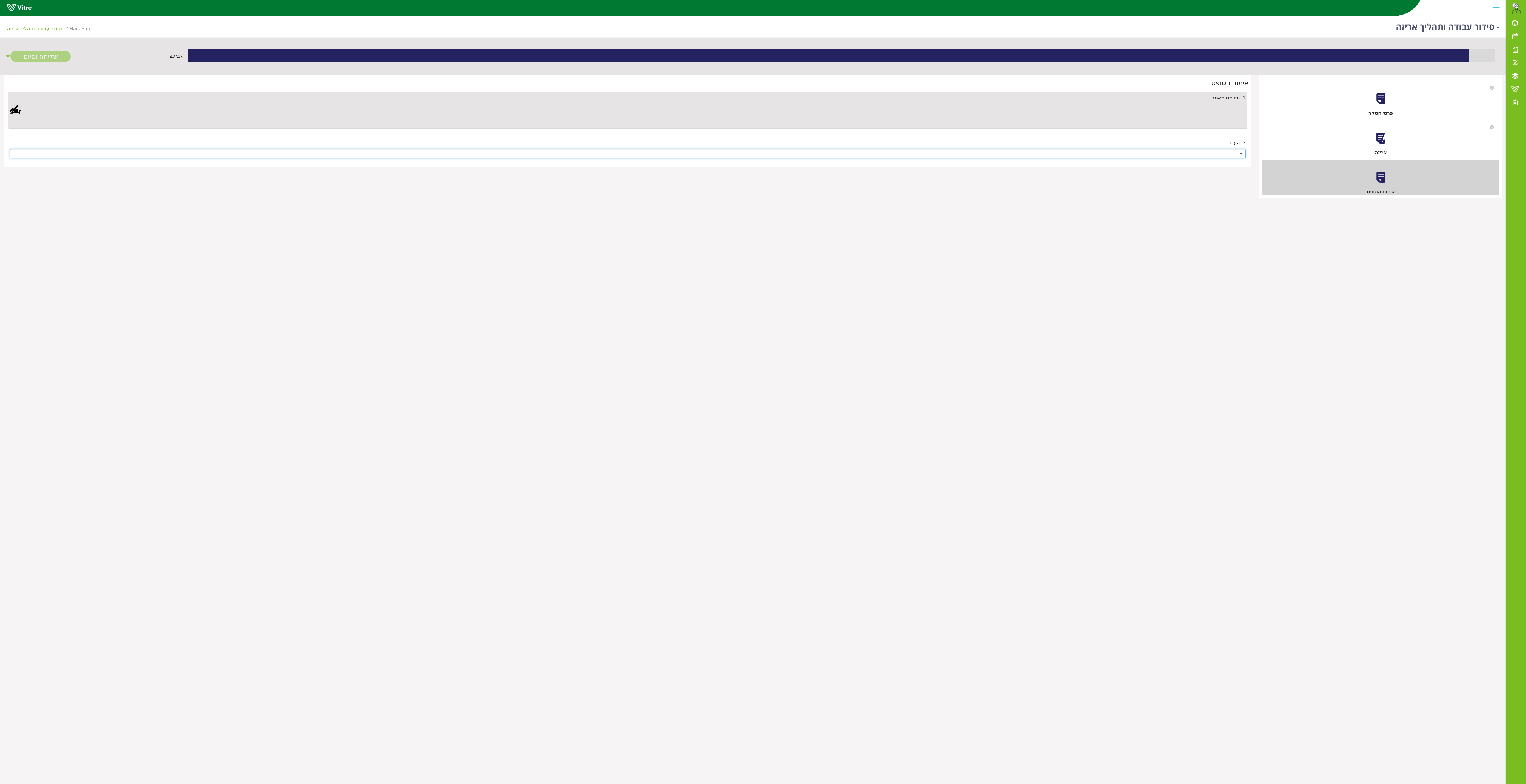
type input "אין"
click at [13, 111] on div at bounding box center [16, 109] width 11 height 11
click at [427, 290] on link "Save" at bounding box center [419, 311] width 16 height 10
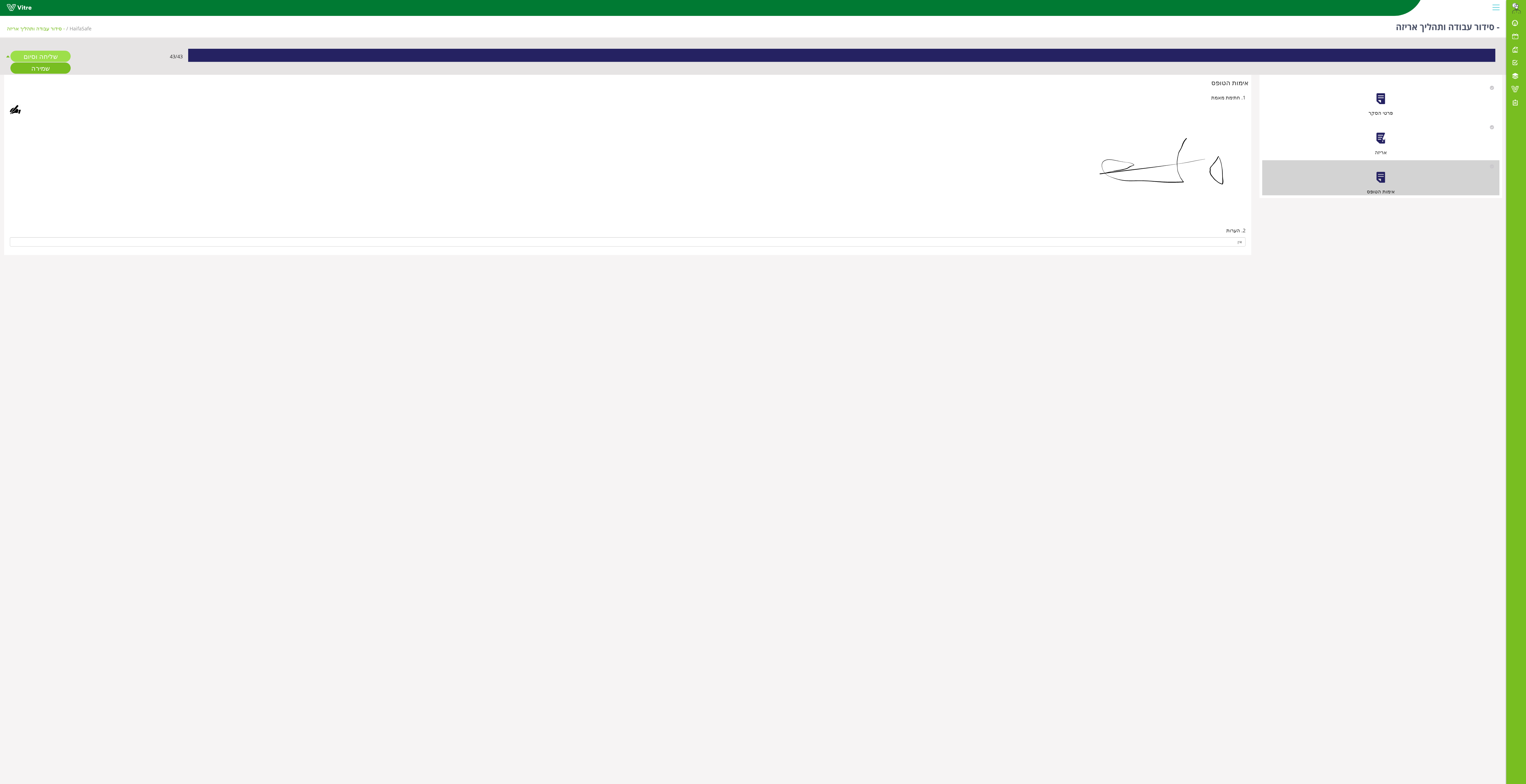
click at [47, 56] on link "שליחה וסיום" at bounding box center [40, 56] width 60 height 11
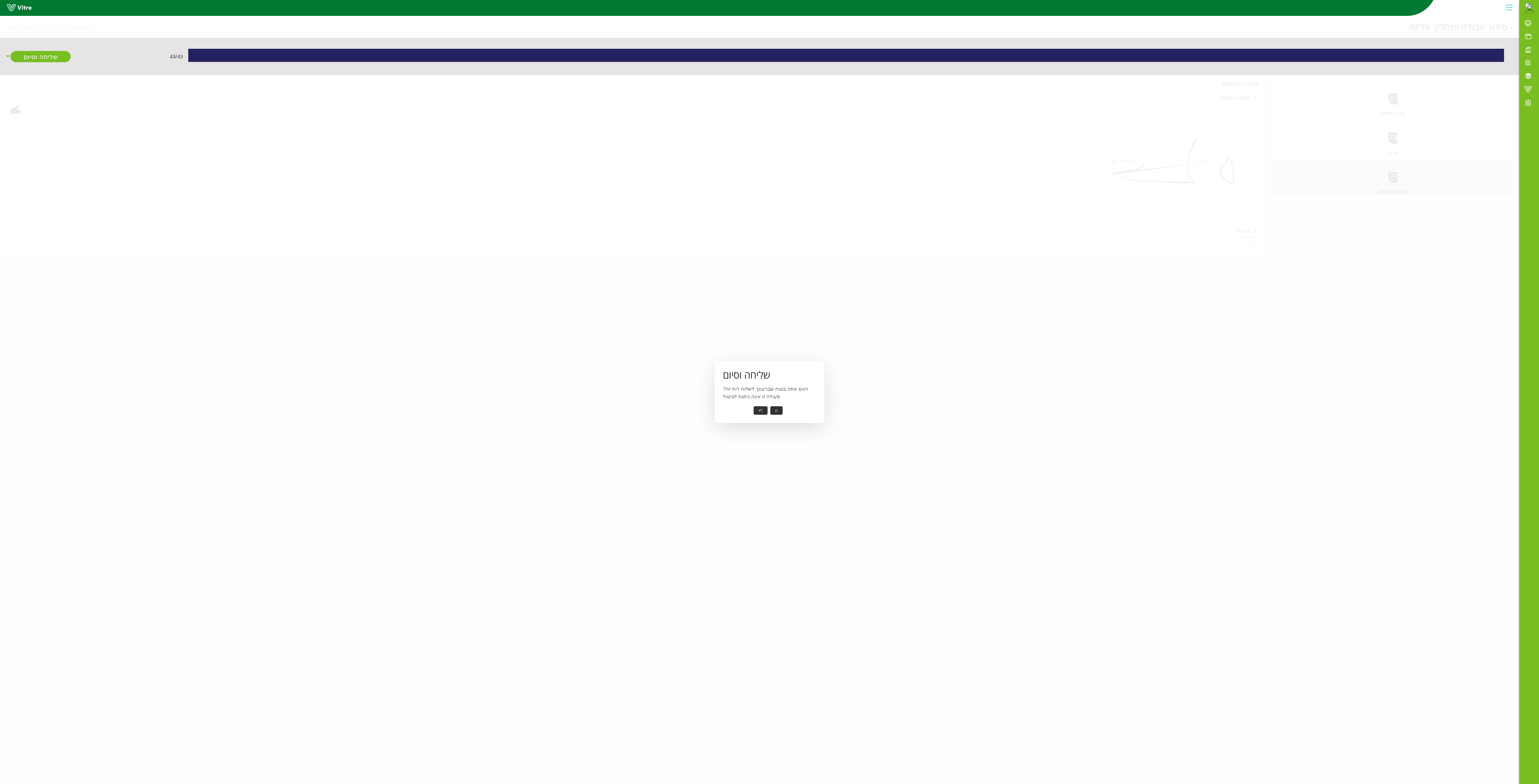
click at [565, 290] on button "כן" at bounding box center [776, 410] width 13 height 8
click at [565, 290] on button "אישור" at bounding box center [768, 407] width 18 height 8
